Goal: Task Accomplishment & Management: Manage account settings

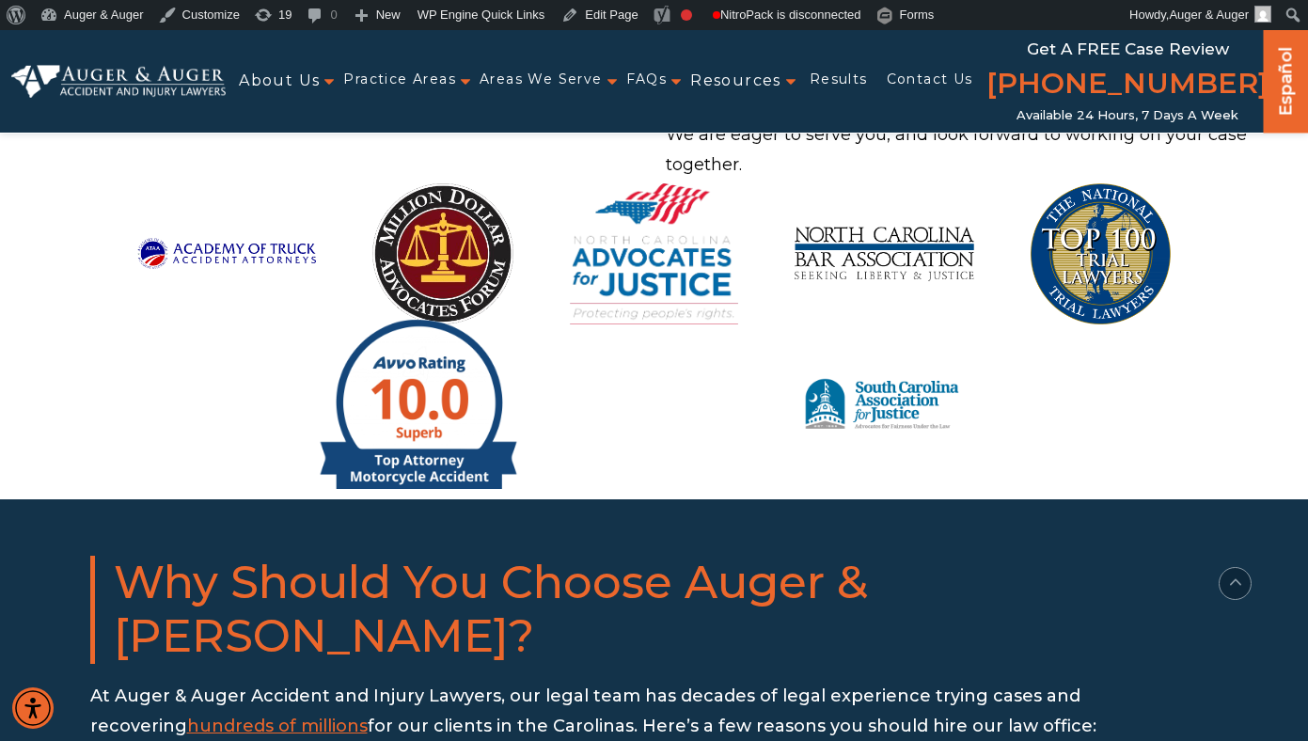
scroll to position [1858, 0]
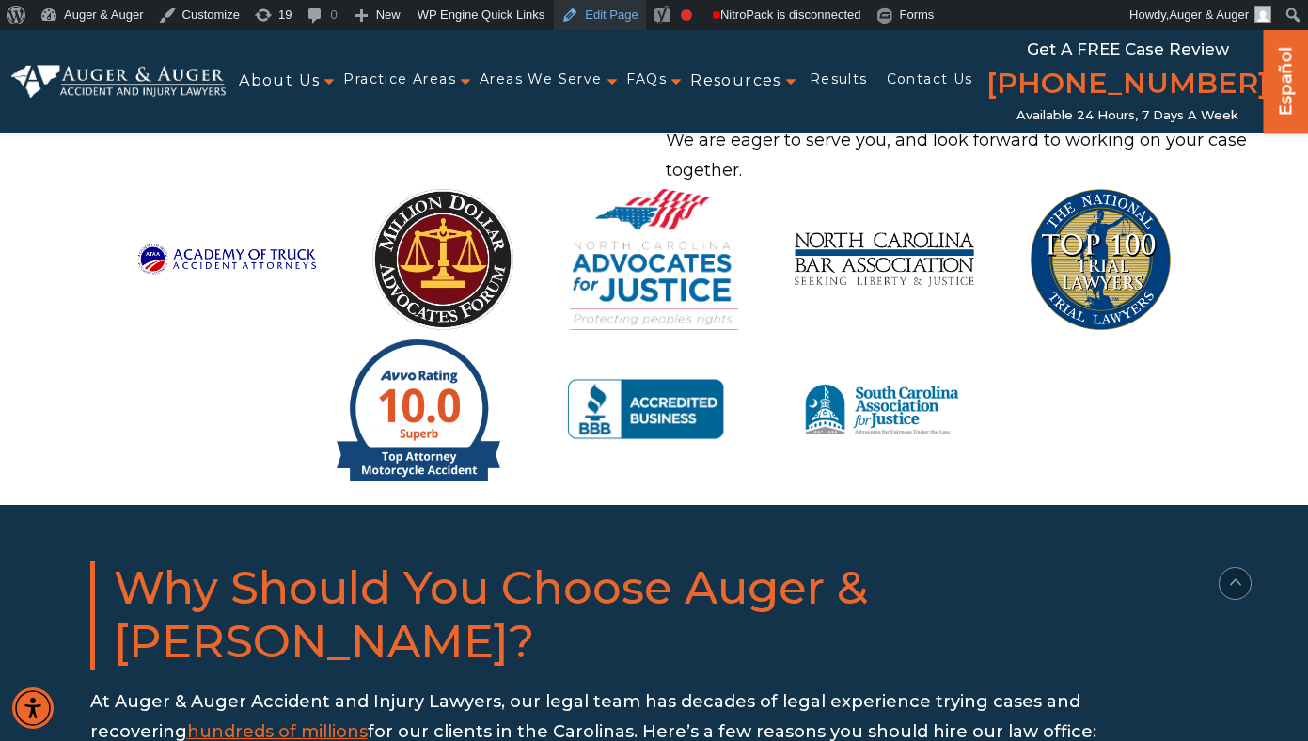
click at [617, 20] on link "Edit Page" at bounding box center [599, 15] width 91 height 30
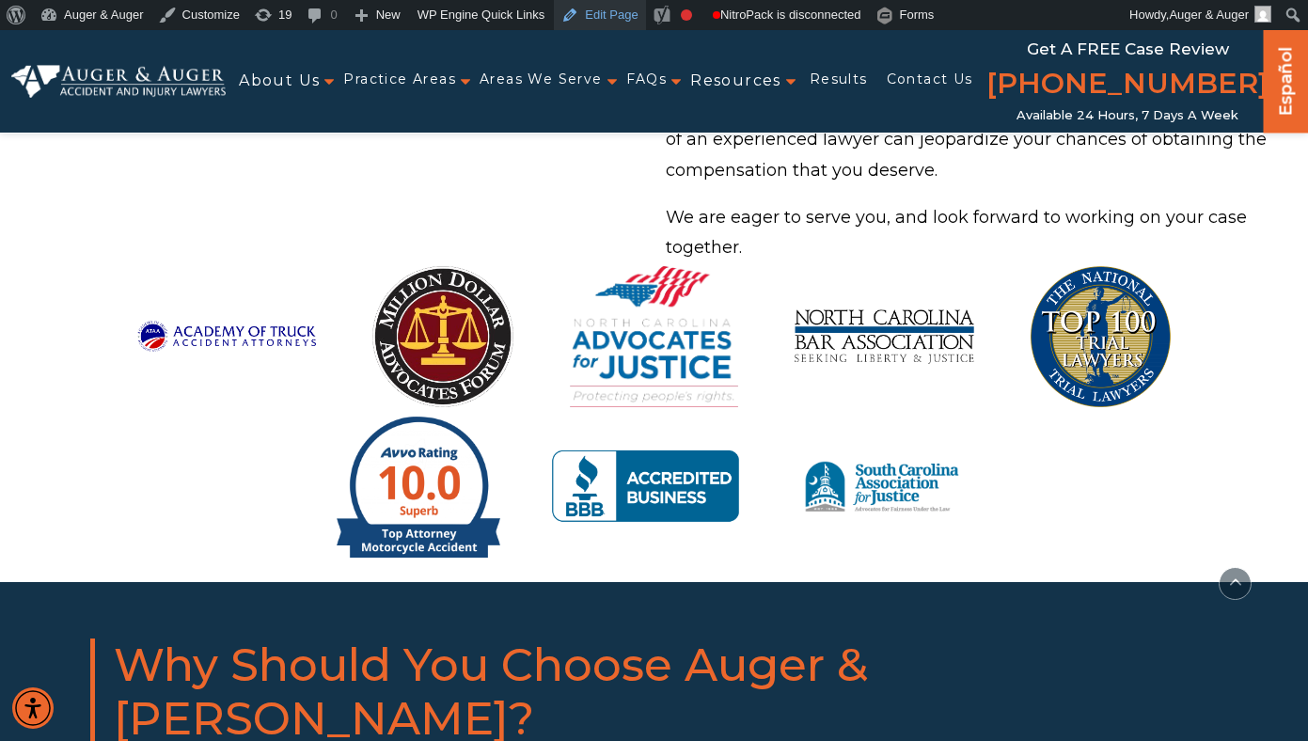
scroll to position [1774, 0]
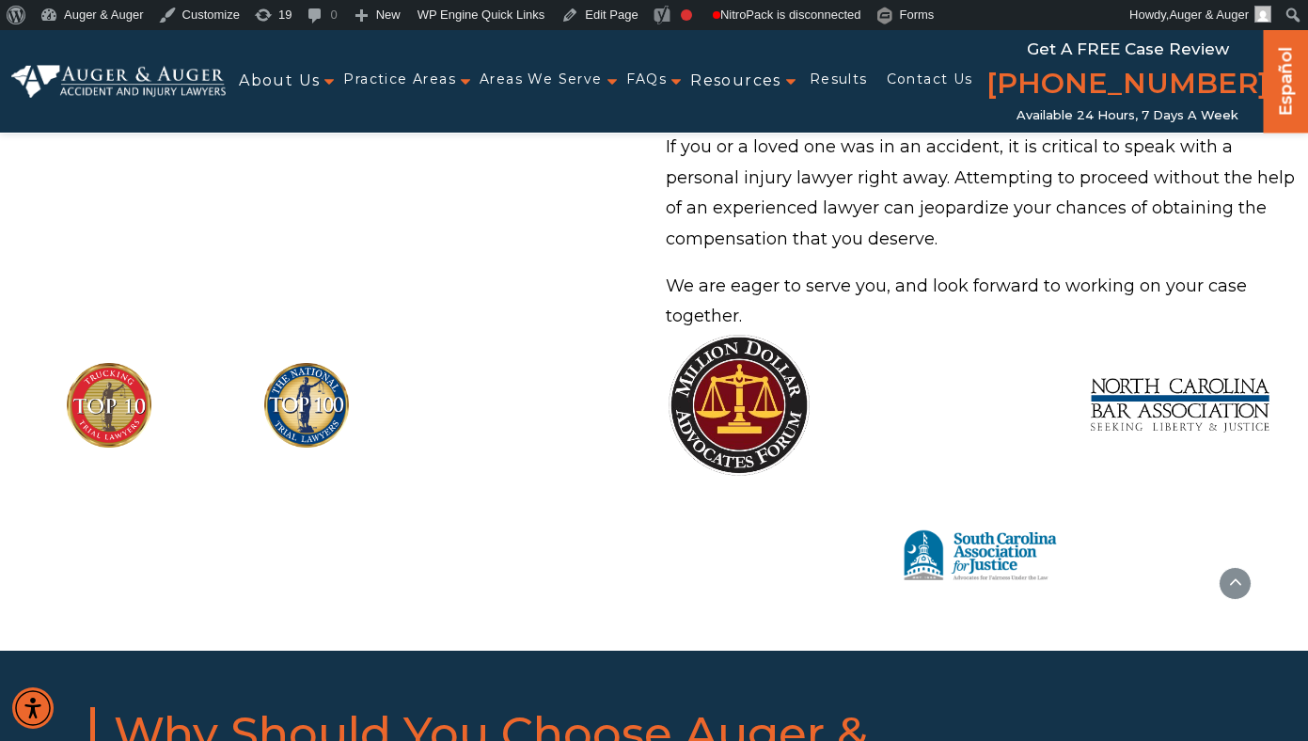
scroll to position [1718, 0]
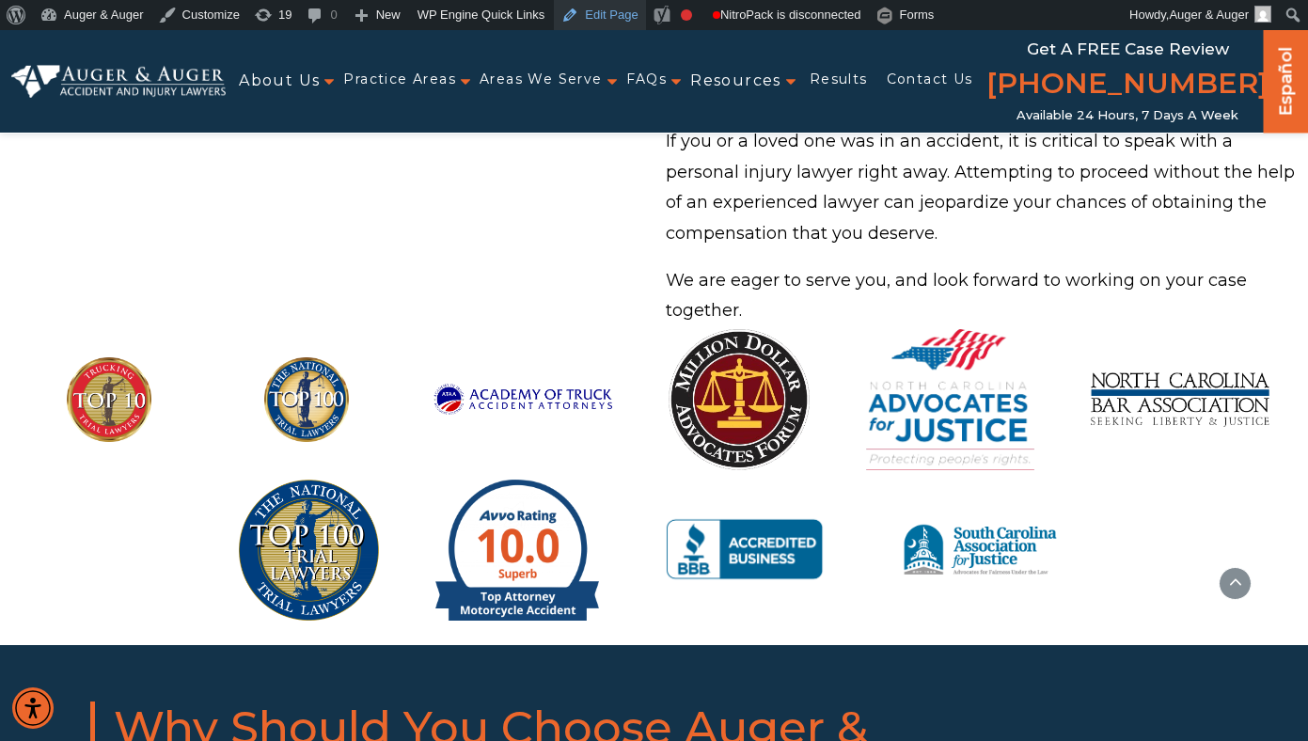
click at [631, 24] on link "Edit Page" at bounding box center [599, 15] width 91 height 30
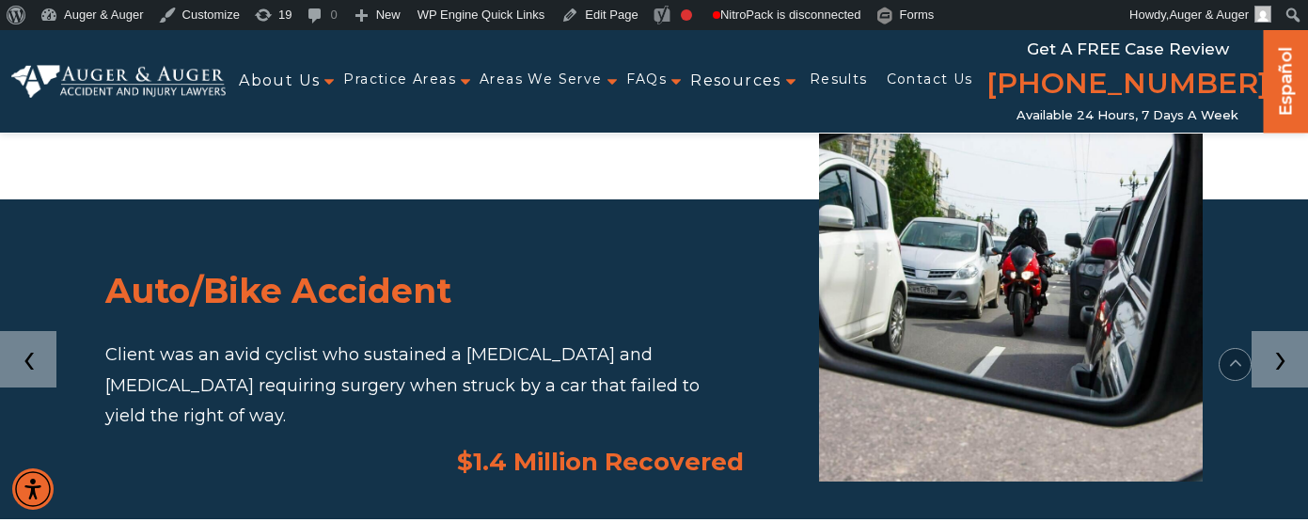
scroll to position [3558, 0]
